Goal: Information Seeking & Learning: Learn about a topic

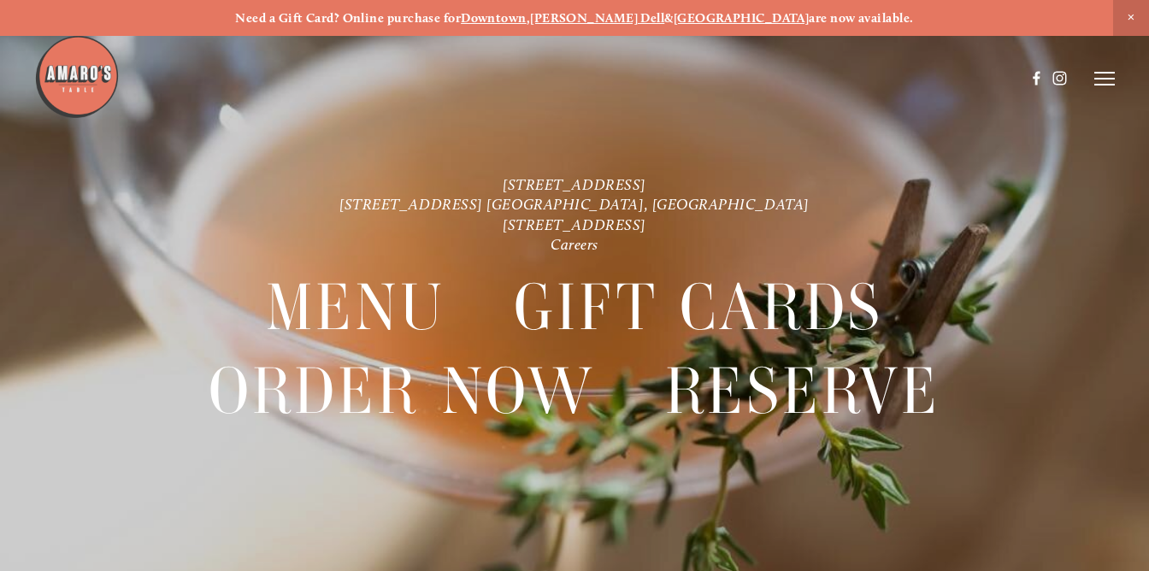
click at [527, 20] on strong "Downtown" at bounding box center [494, 17] width 66 height 15
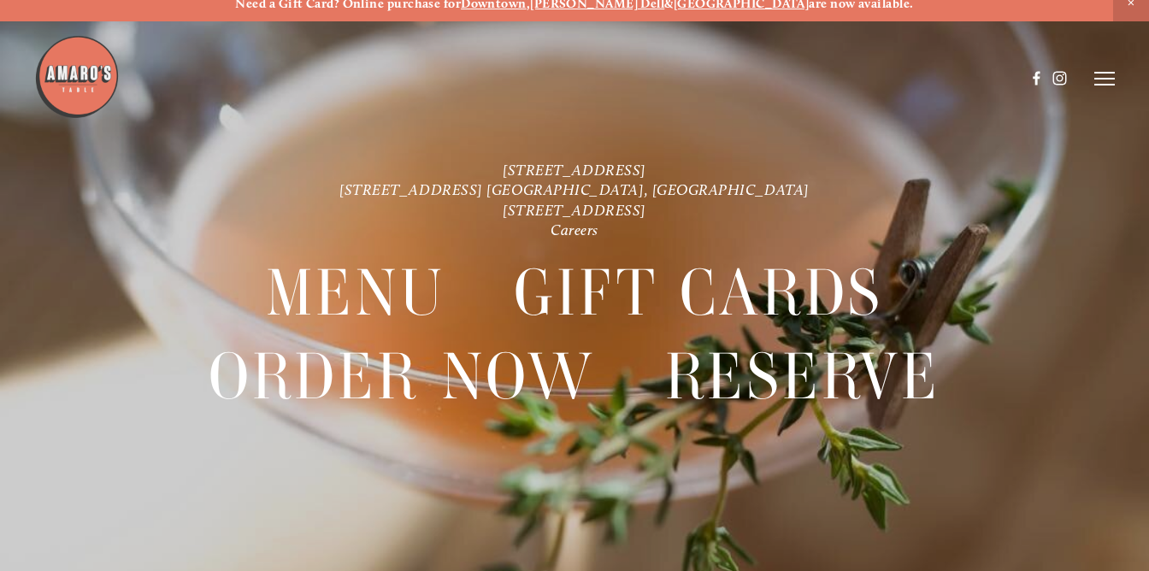
scroll to position [36, 0]
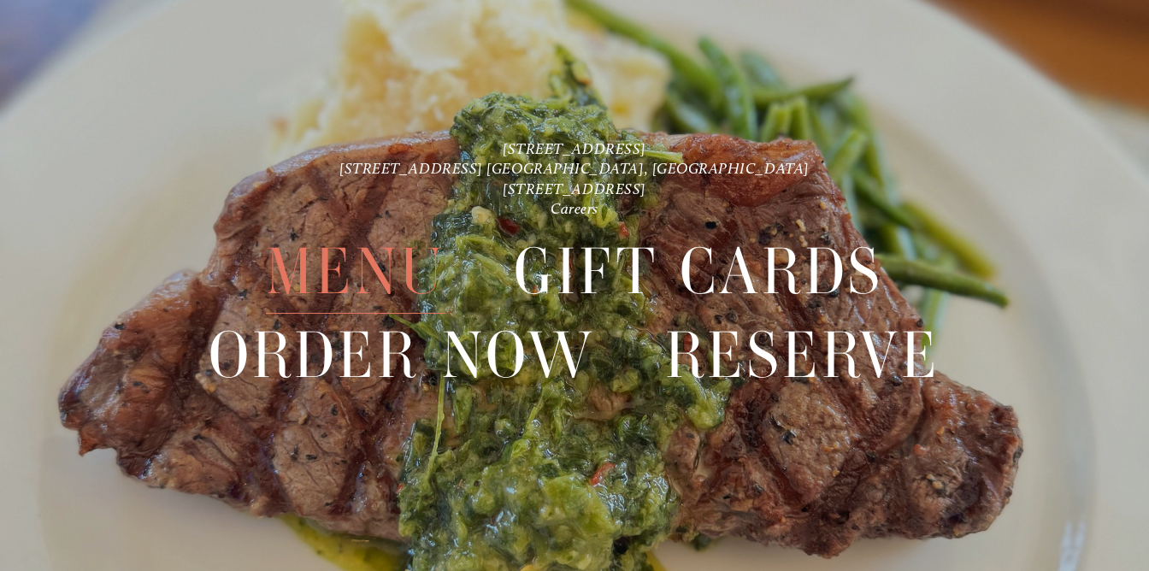
click at [337, 282] on span "Menu" at bounding box center [356, 272] width 180 height 84
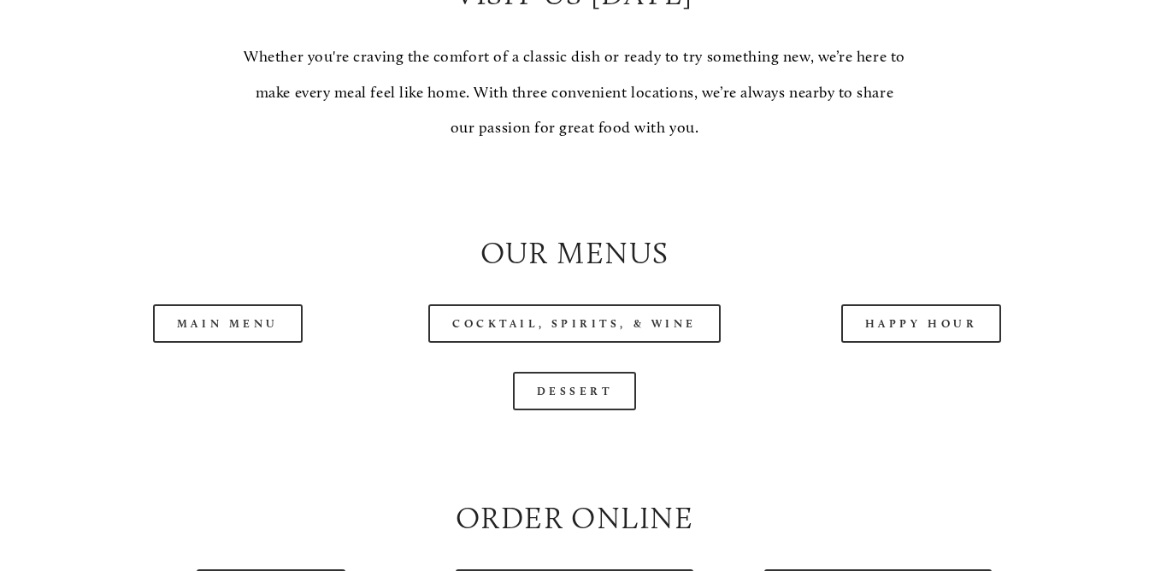
scroll to position [1498, 0]
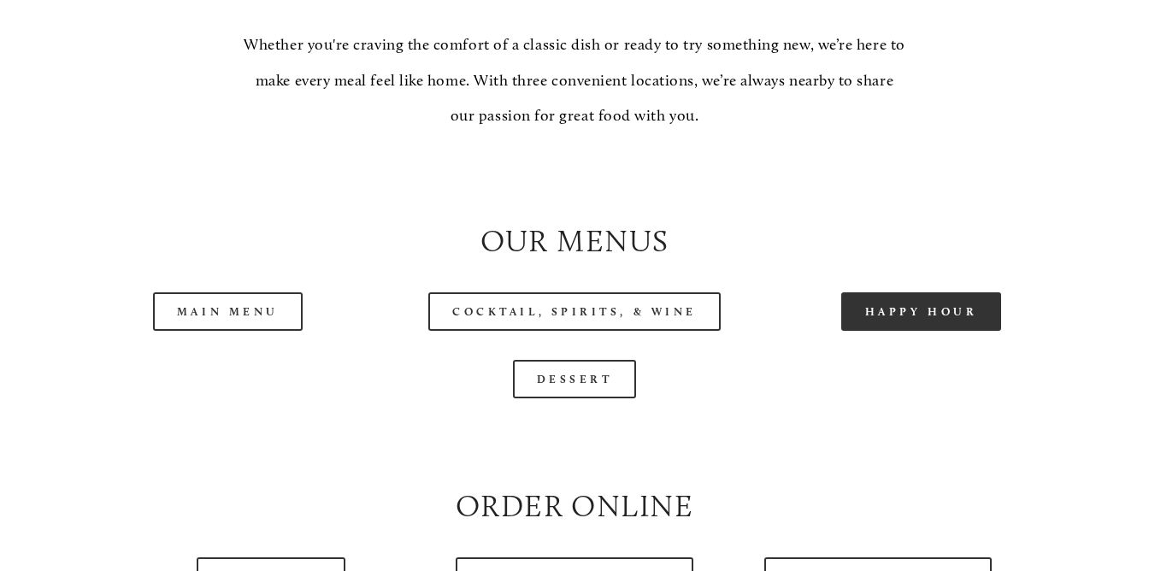
click at [874, 307] on link "Happy Hour" at bounding box center [922, 312] width 161 height 38
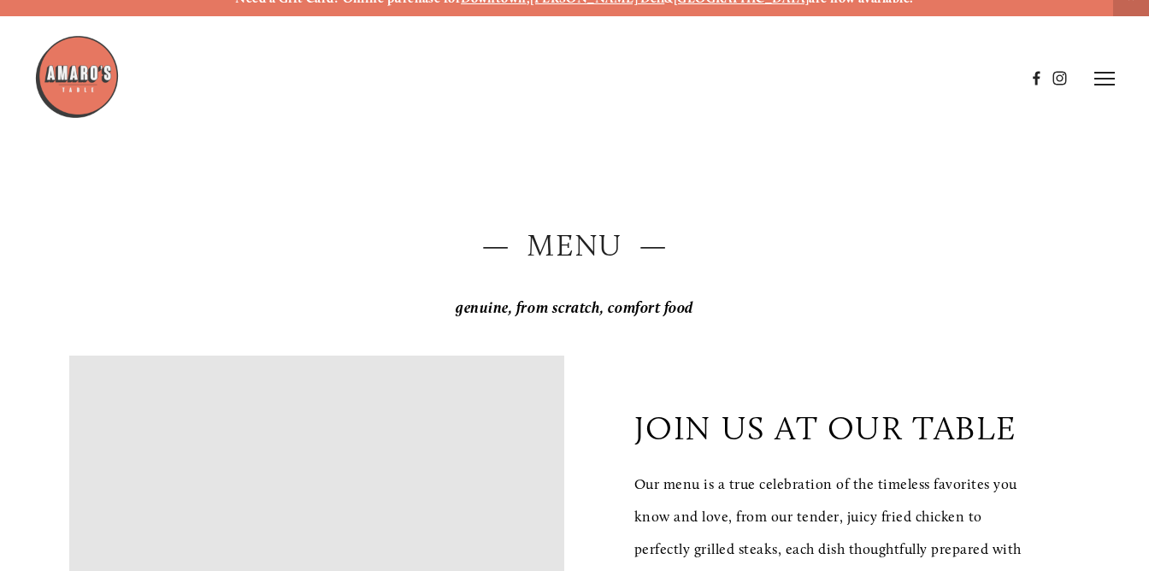
scroll to position [0, 0]
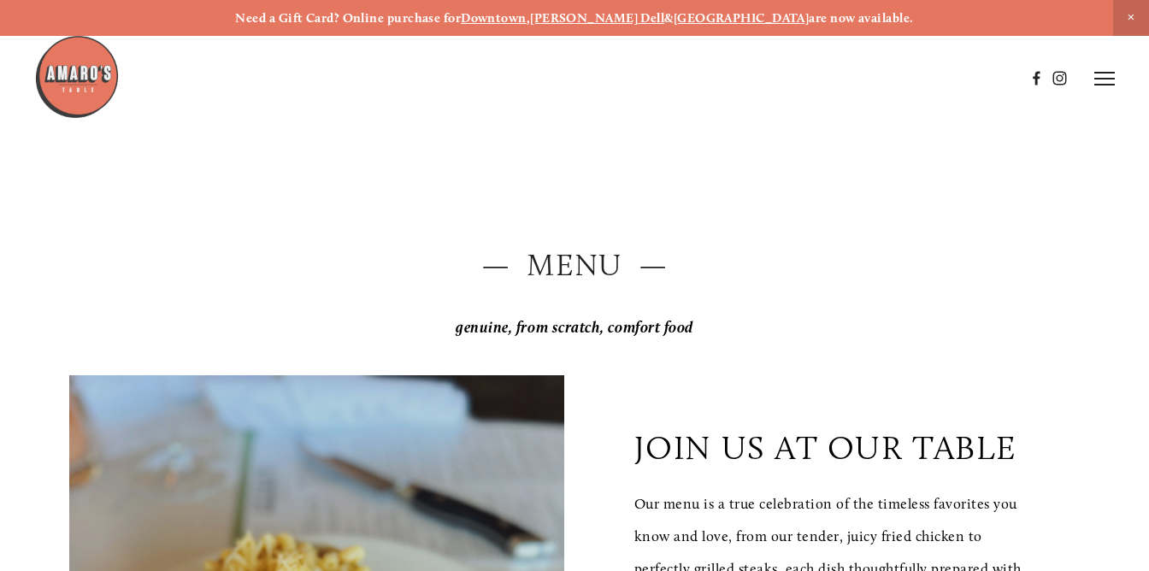
click at [527, 15] on strong "Downtown" at bounding box center [494, 17] width 66 height 15
